Goal: Communication & Community: Answer question/provide support

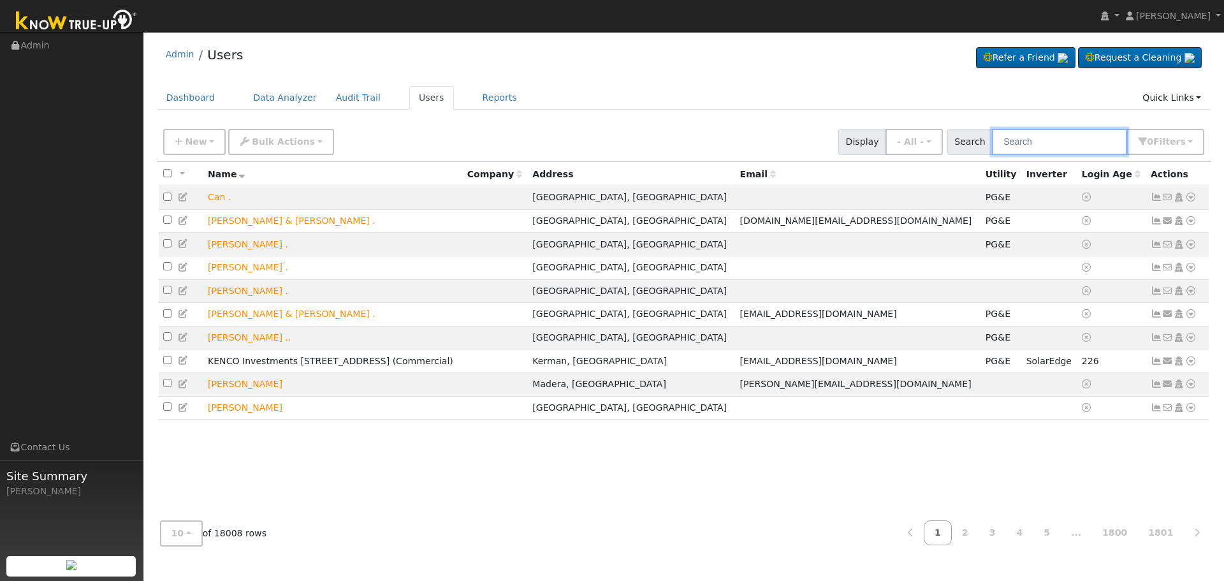
click at [1100, 142] on input "text" at bounding box center [1059, 142] width 135 height 26
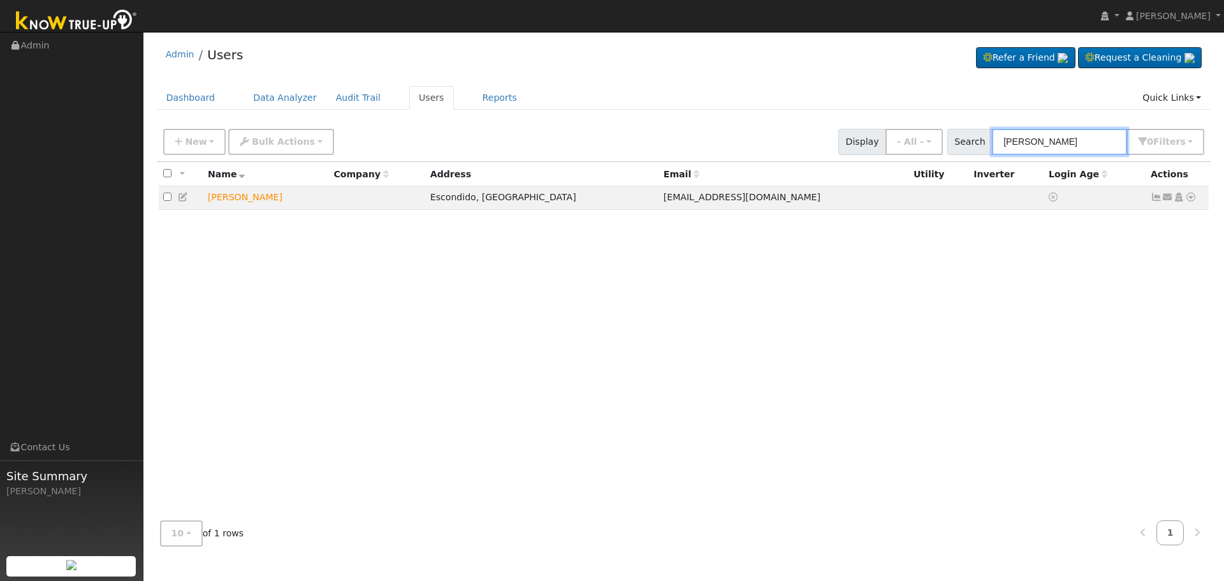
type input "[PERSON_NAME]"
click at [1165, 199] on icon at bounding box center [1168, 197] width 11 height 9
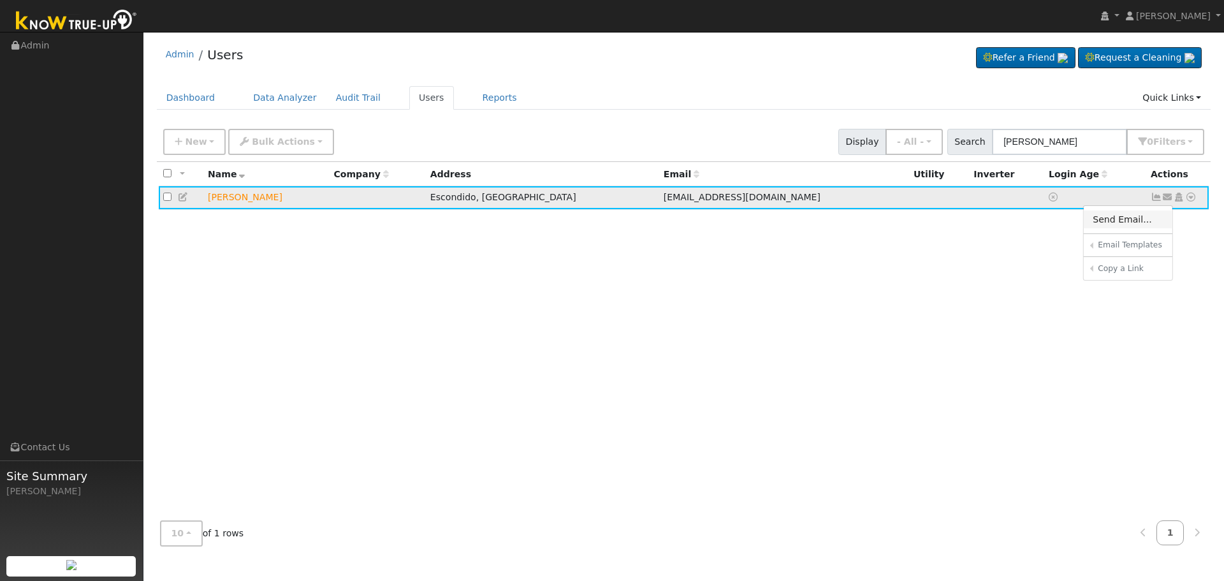
click at [1108, 220] on link "Send Email..." at bounding box center [1128, 219] width 89 height 18
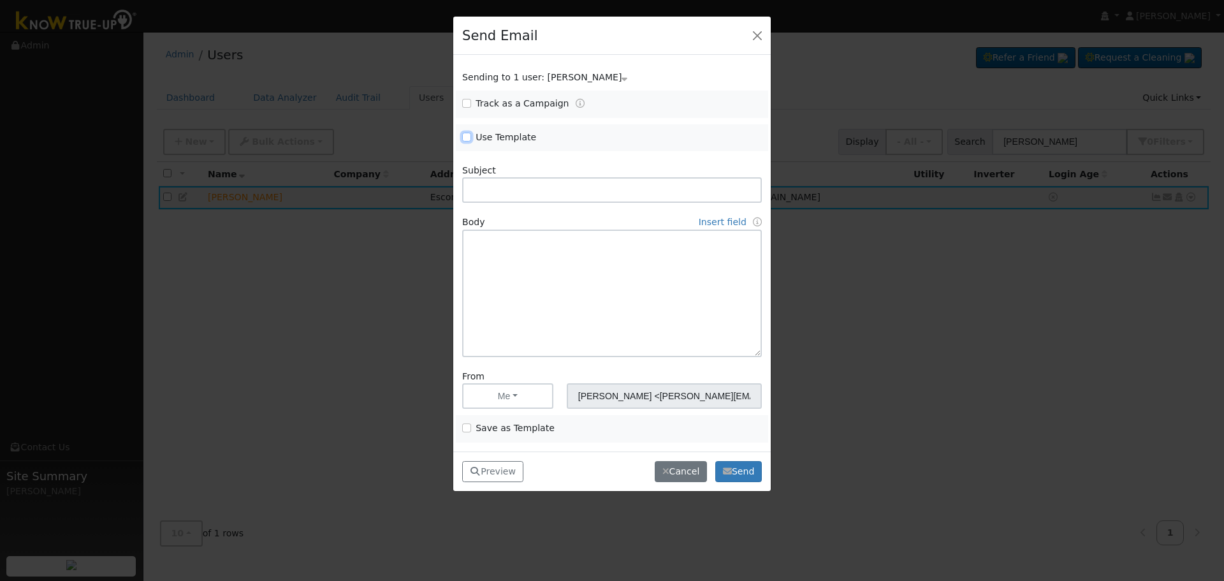
click at [465, 135] on input "Use Template" at bounding box center [466, 137] width 9 height 9
checkbox input "true"
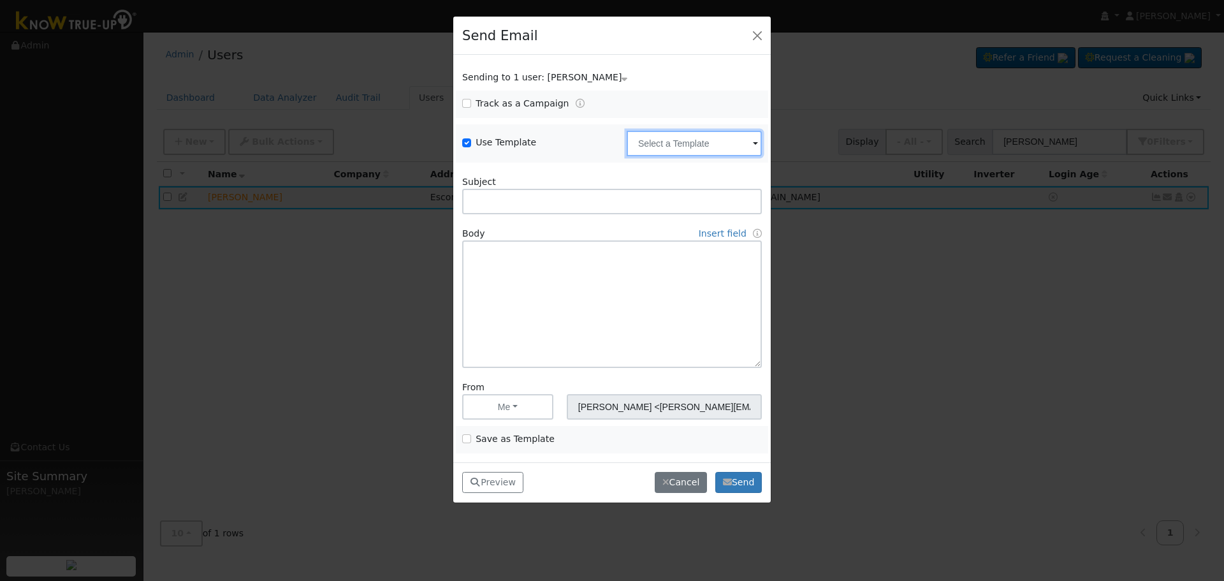
click at [683, 146] on input "text" at bounding box center [694, 144] width 135 height 26
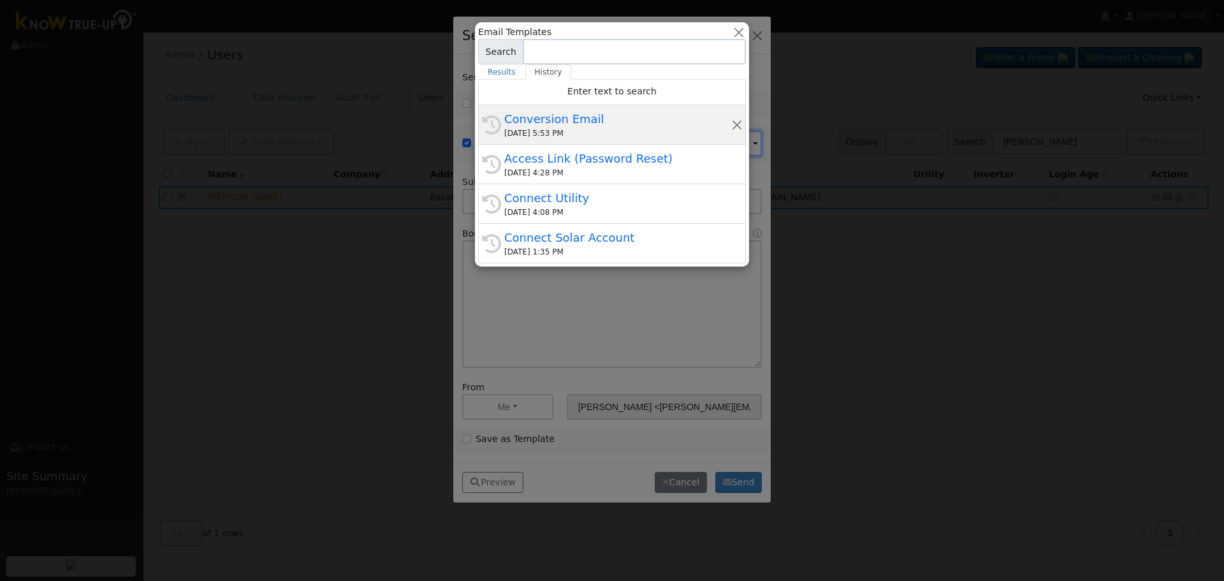
click at [573, 111] on div "Conversion Email" at bounding box center [617, 118] width 227 height 17
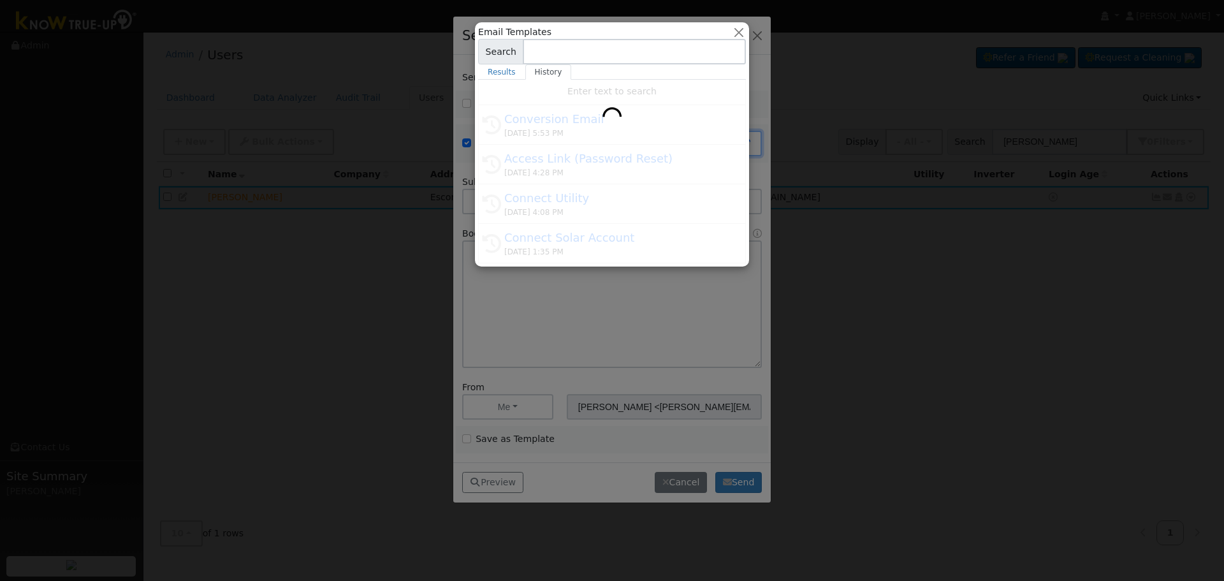
type input "Conversion Email"
type input "Connect Your Utility Account"
type textarea "Dear {user_fname}, The first step is to connect your electric utility account. …"
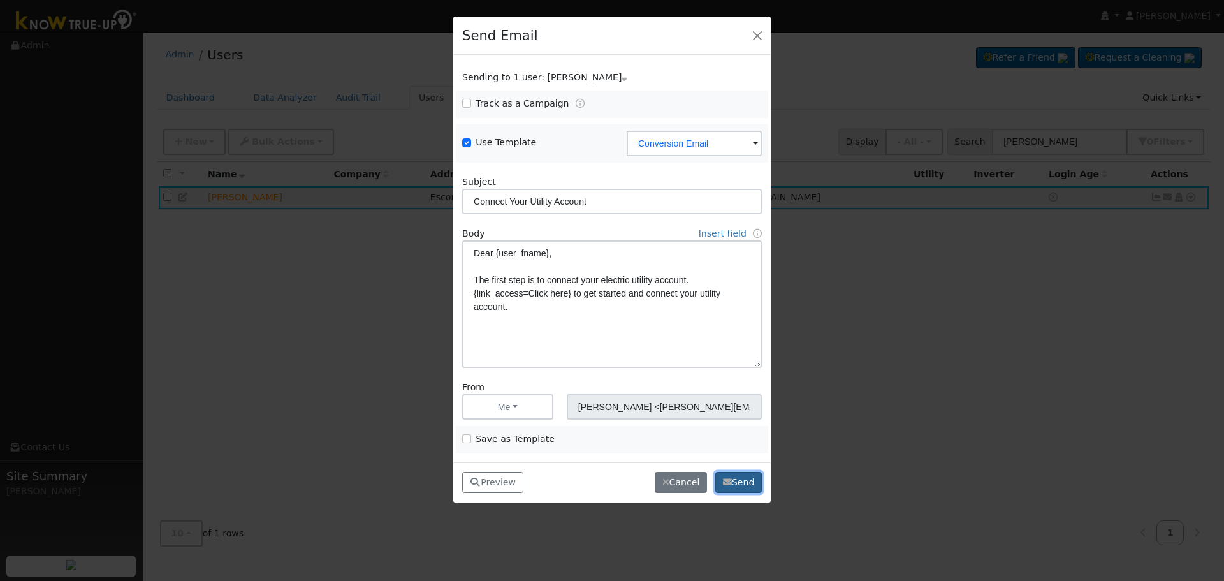
click at [751, 485] on button "Send" at bounding box center [739, 483] width 47 height 22
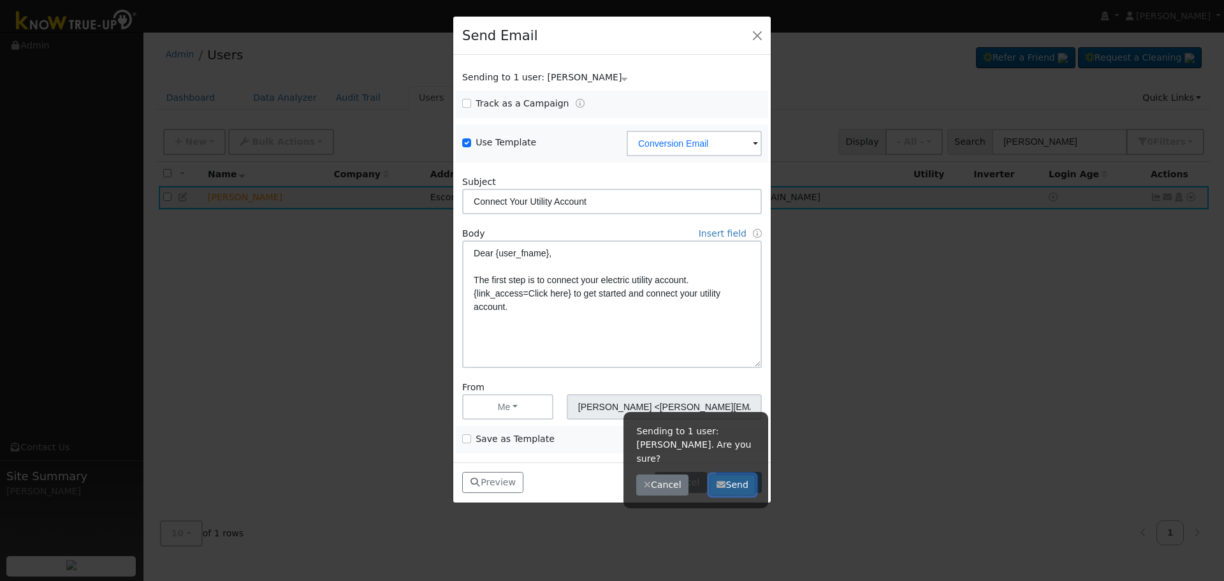
click at [742, 474] on button "Send" at bounding box center [733, 485] width 47 height 22
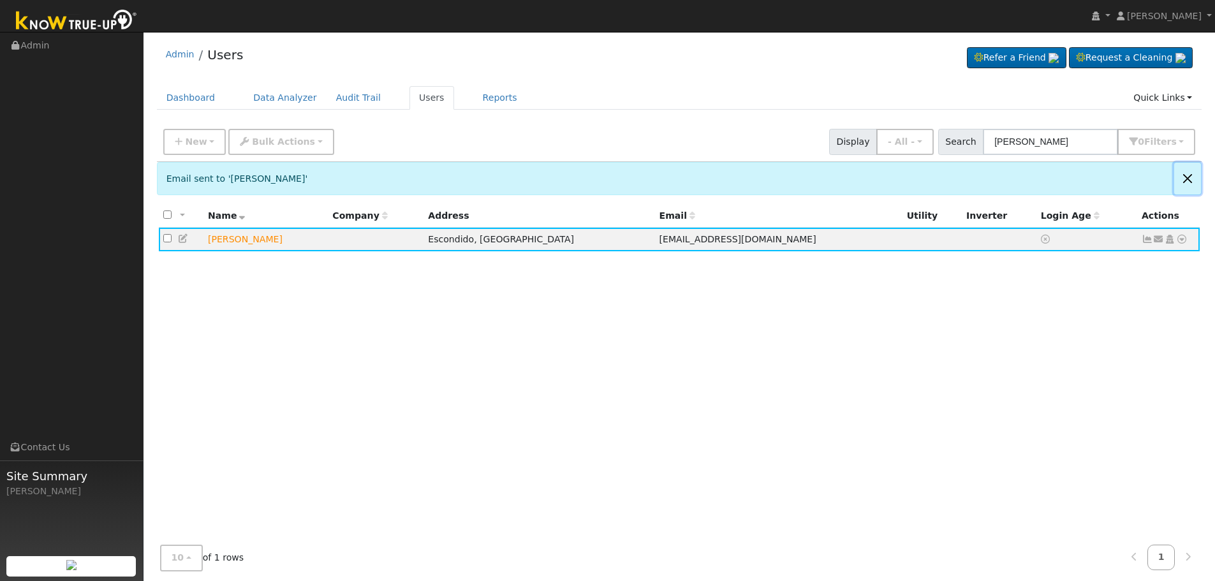
click at [1186, 179] on button "Close" at bounding box center [1187, 178] width 27 height 31
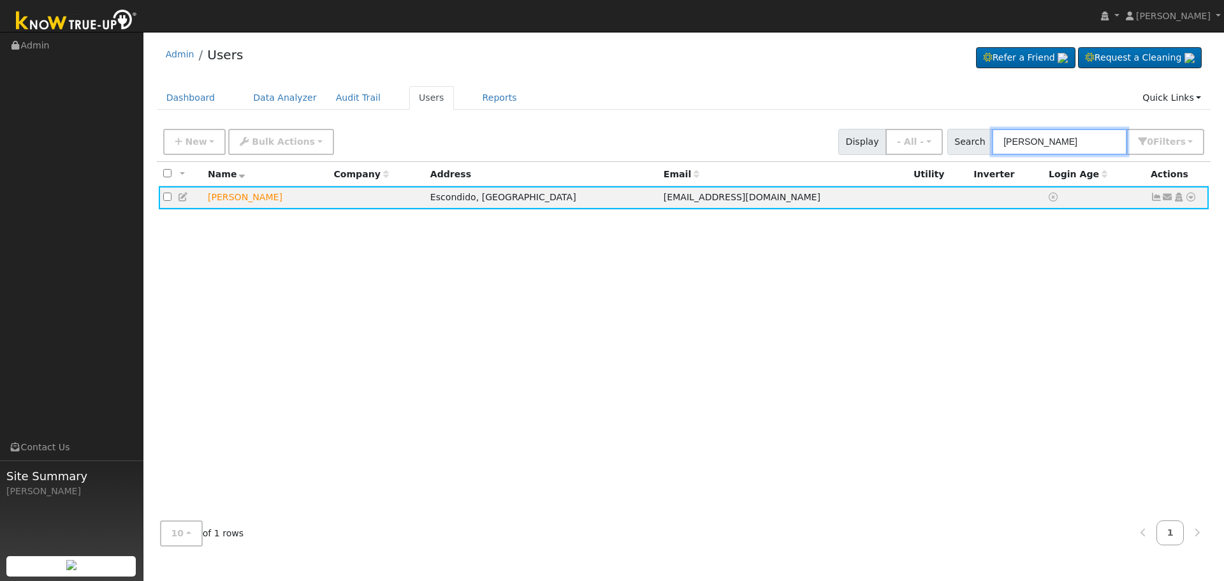
drag, startPoint x: 624, startPoint y: 100, endPoint x: 267, endPoint y: 38, distance: 362.4
click at [394, 58] on div "Admin Users Refer a Friend Request a Cleaning" at bounding box center [684, 297] width 1068 height 518
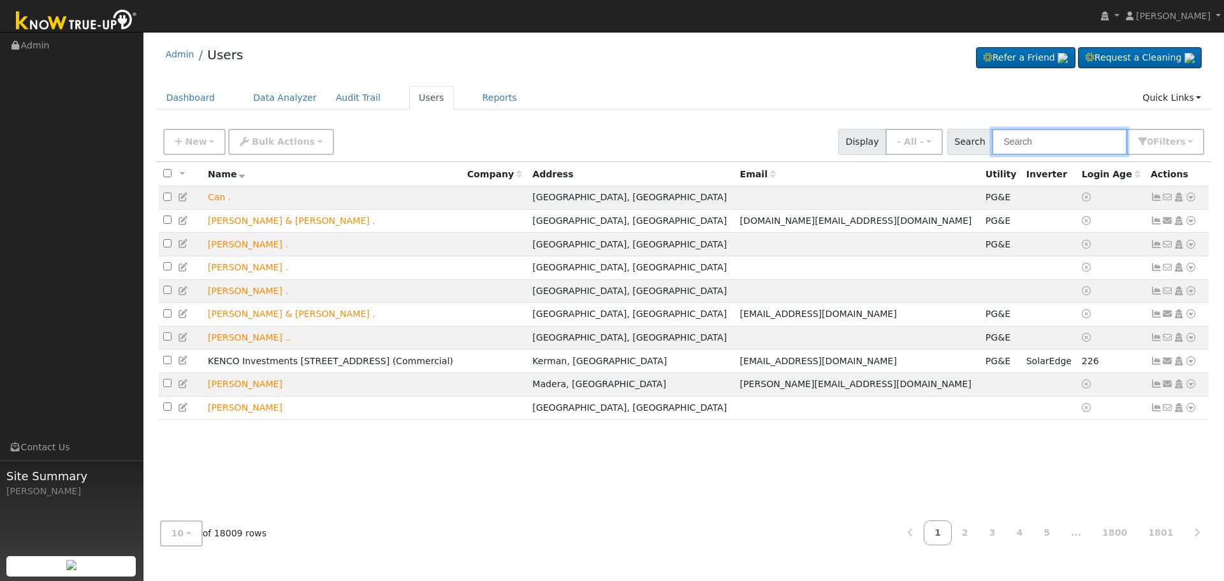
click at [1034, 145] on input "text" at bounding box center [1059, 142] width 135 height 26
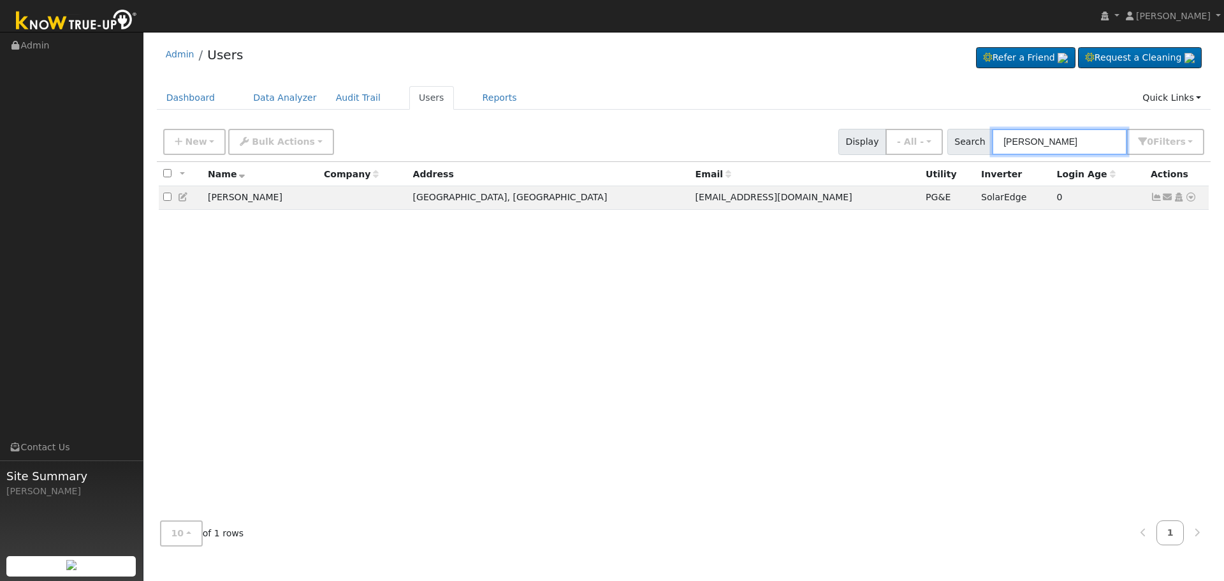
type input "[PERSON_NAME]"
click at [1153, 199] on icon at bounding box center [1156, 197] width 11 height 9
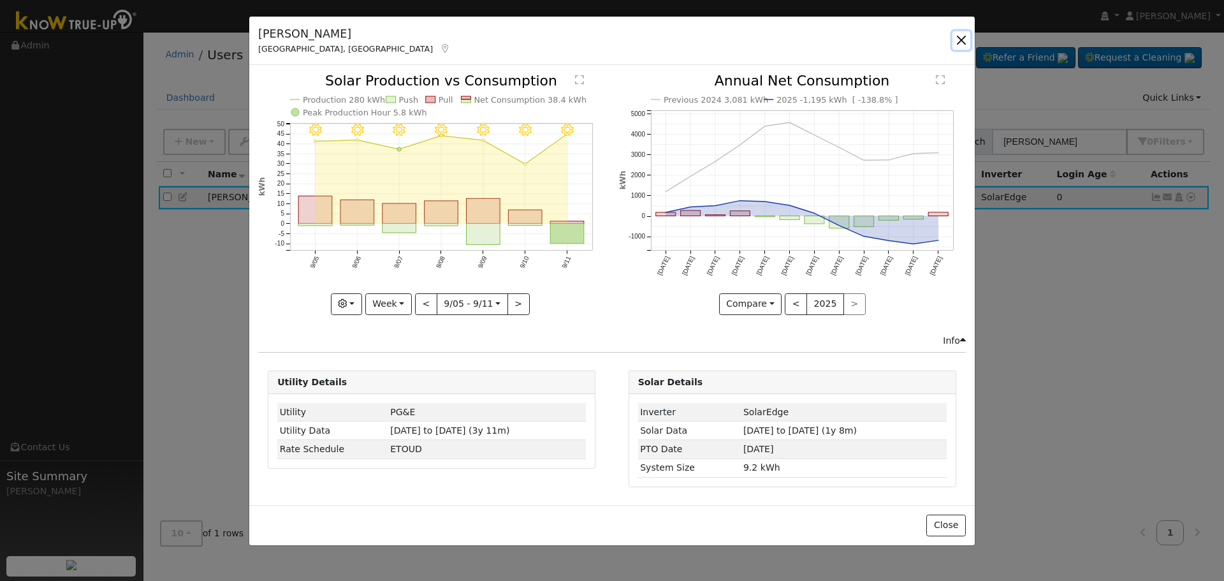
click at [964, 33] on button "button" at bounding box center [962, 40] width 18 height 18
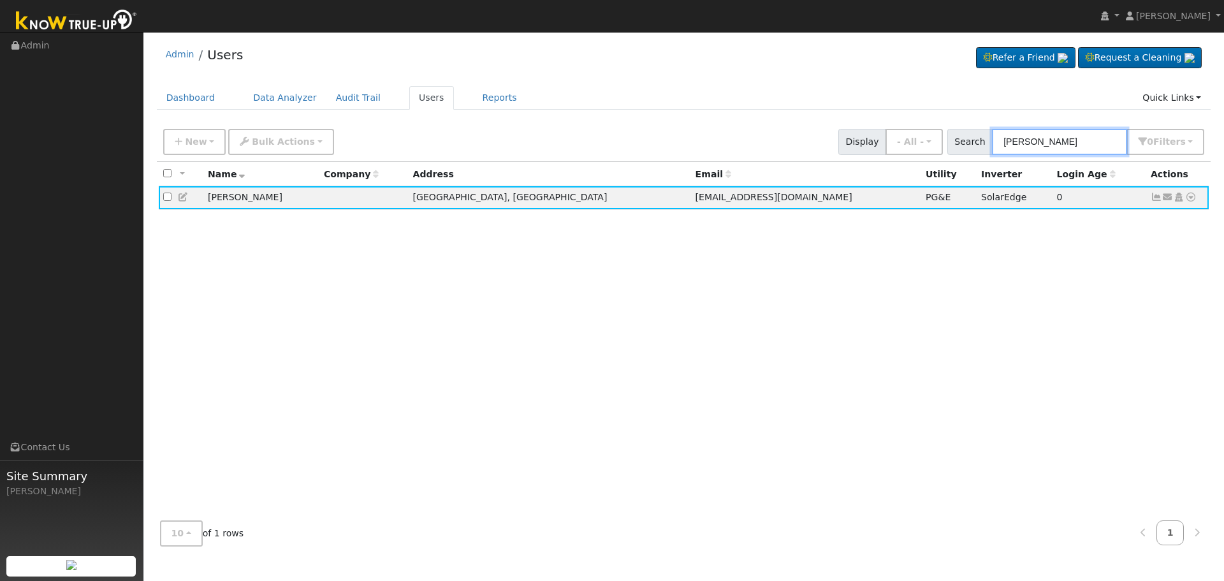
drag, startPoint x: 1073, startPoint y: 151, endPoint x: 821, endPoint y: 127, distance: 253.0
click at [830, 129] on div "New Add User Quick Add Quick Connect Quick Convert Lead Bulk Actions Send Email…" at bounding box center [684, 139] width 1046 height 31
